Goal: Information Seeking & Learning: Understand process/instructions

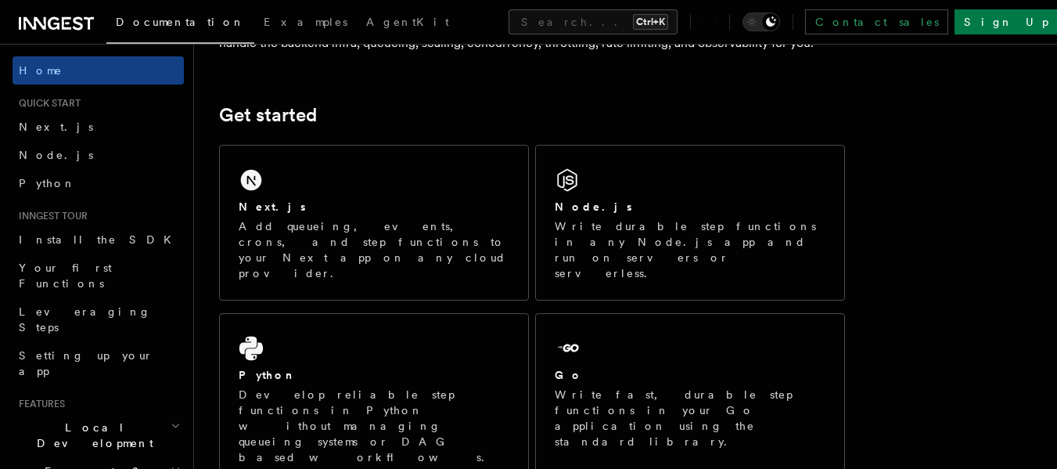
scroll to position [112, 0]
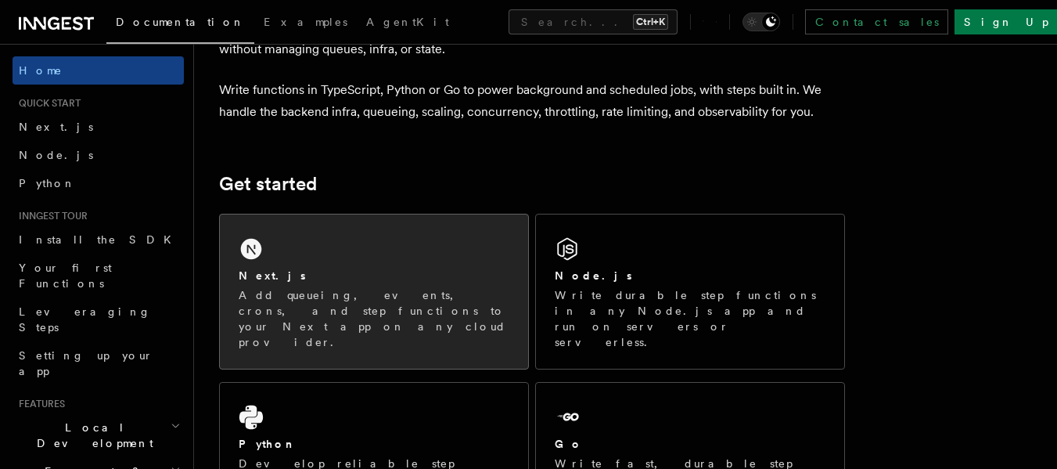
click at [423, 261] on div "Next.js Add queueing, events, crons, and step functions to your Next app on any…" at bounding box center [374, 291] width 308 height 154
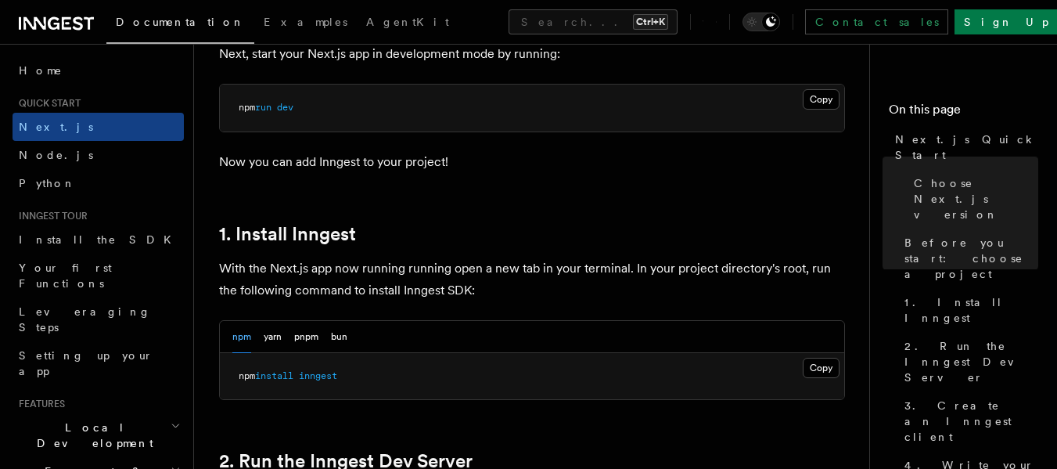
scroll to position [751, 0]
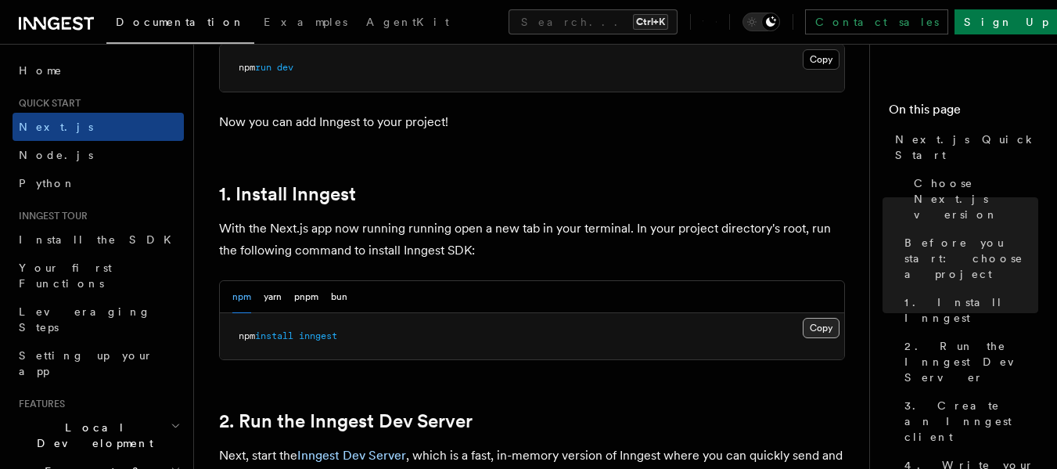
click at [816, 324] on button "Copy Copied" at bounding box center [821, 328] width 37 height 20
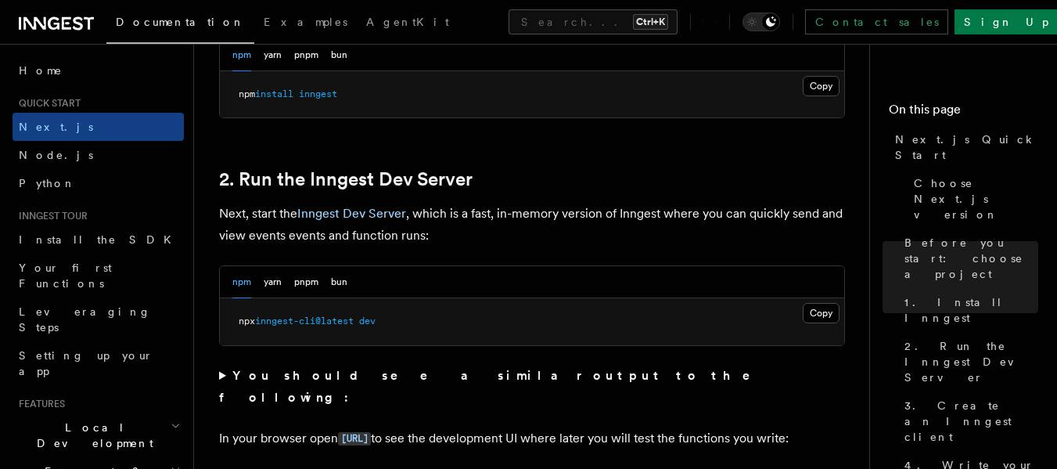
scroll to position [998, 0]
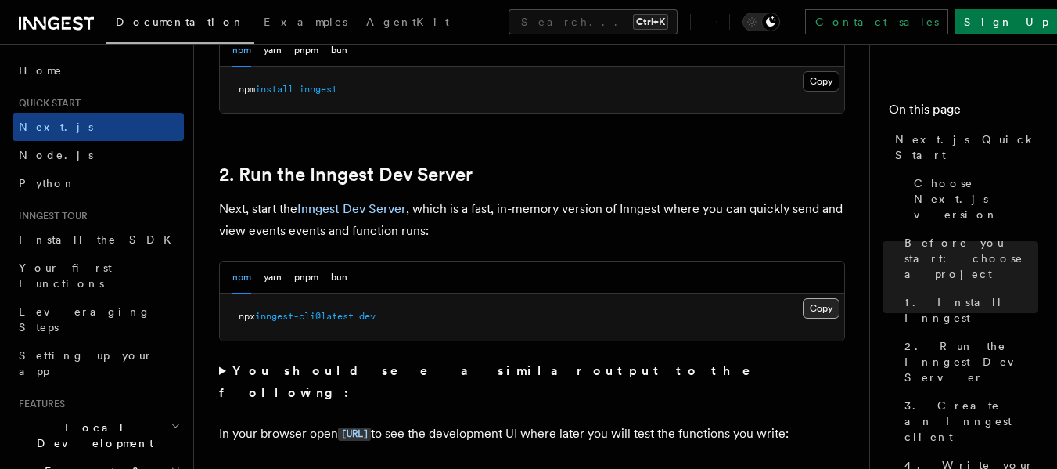
click at [814, 308] on button "Copy Copied" at bounding box center [821, 308] width 37 height 20
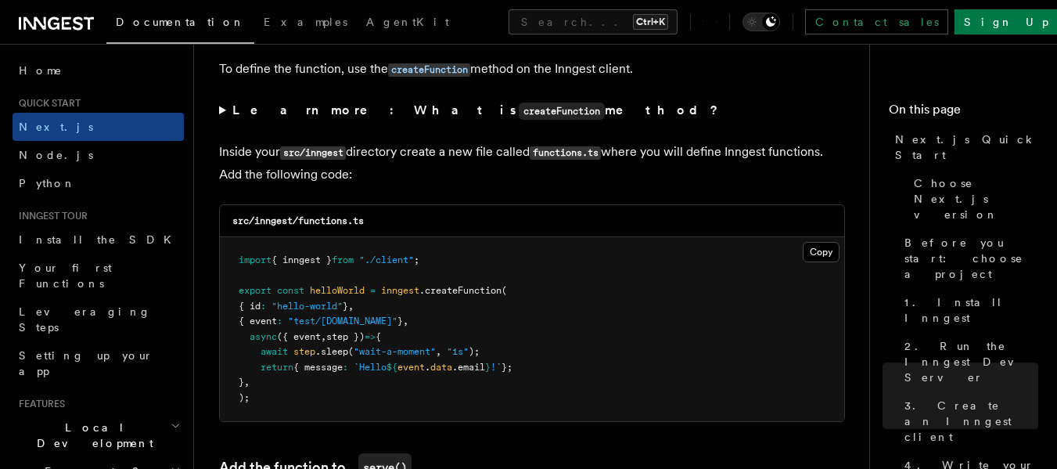
scroll to position [2705, 0]
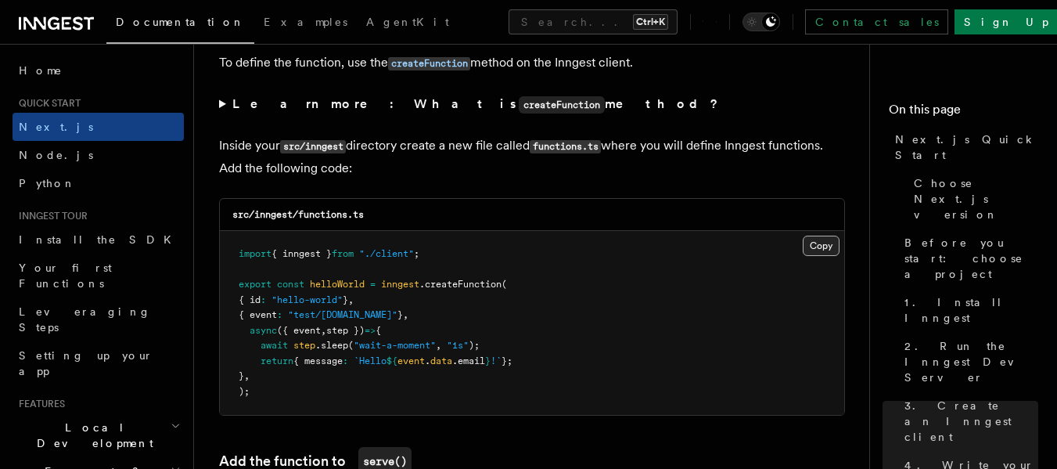
click at [819, 243] on button "Copy Copied" at bounding box center [821, 246] width 37 height 20
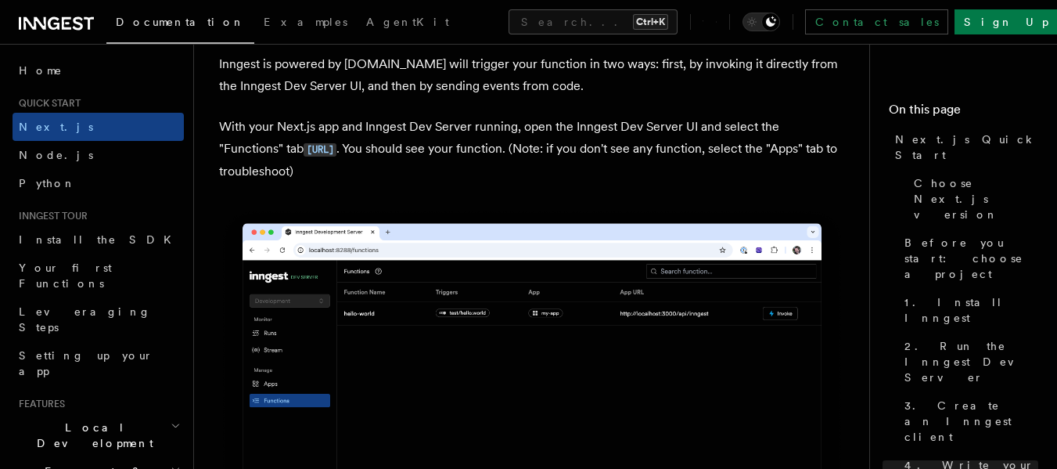
scroll to position [3689, 0]
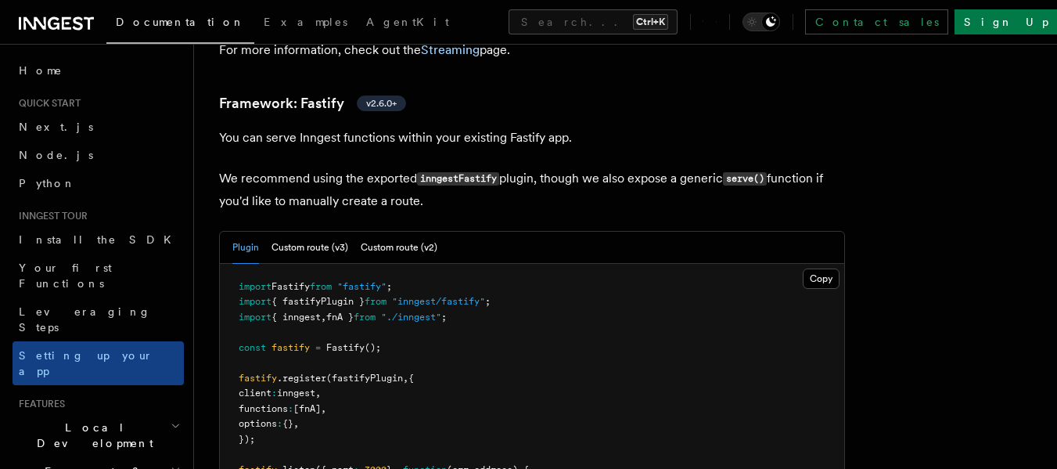
scroll to position [4861, 0]
